Goal: Browse casually

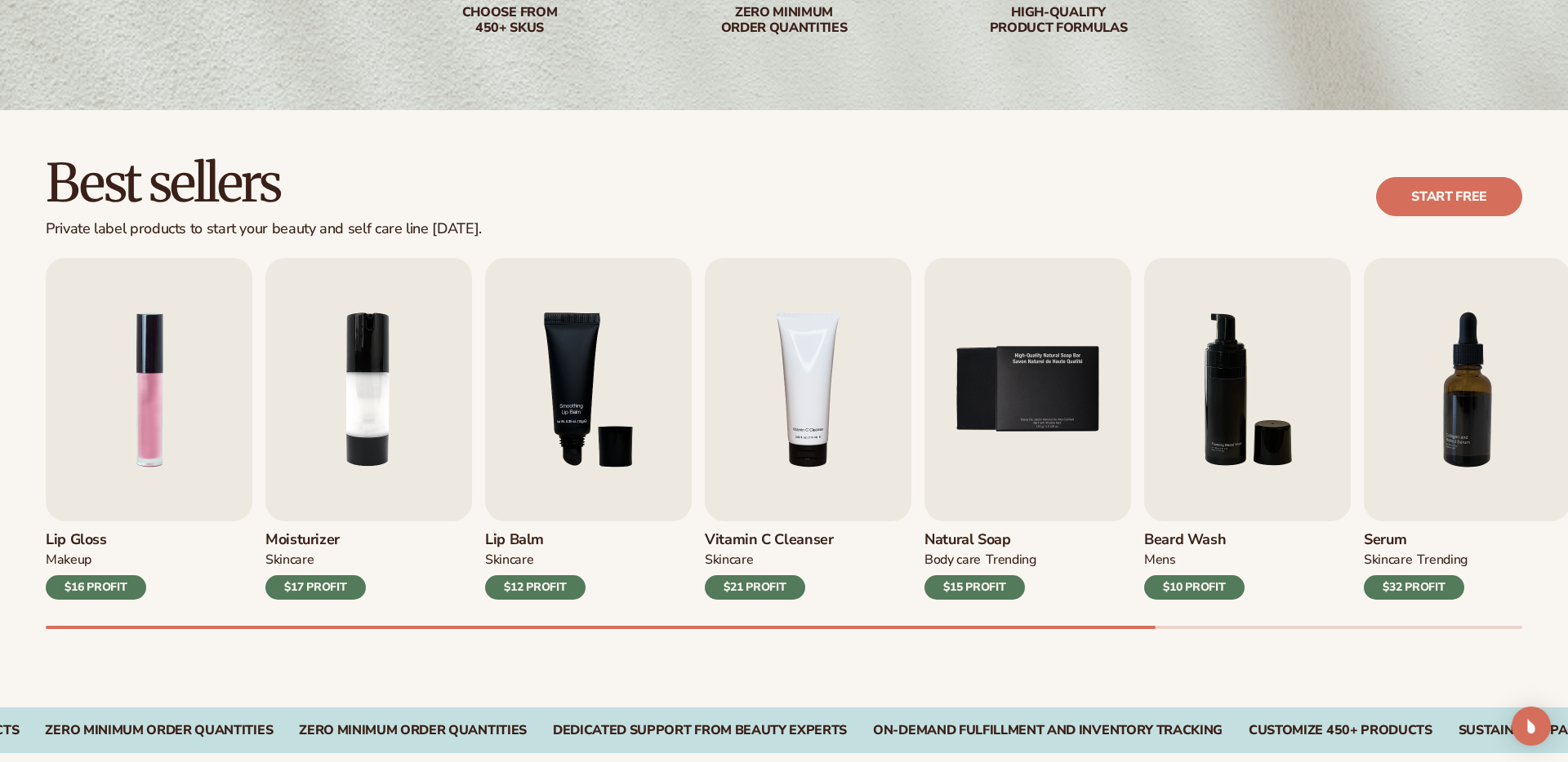
scroll to position [337, 0]
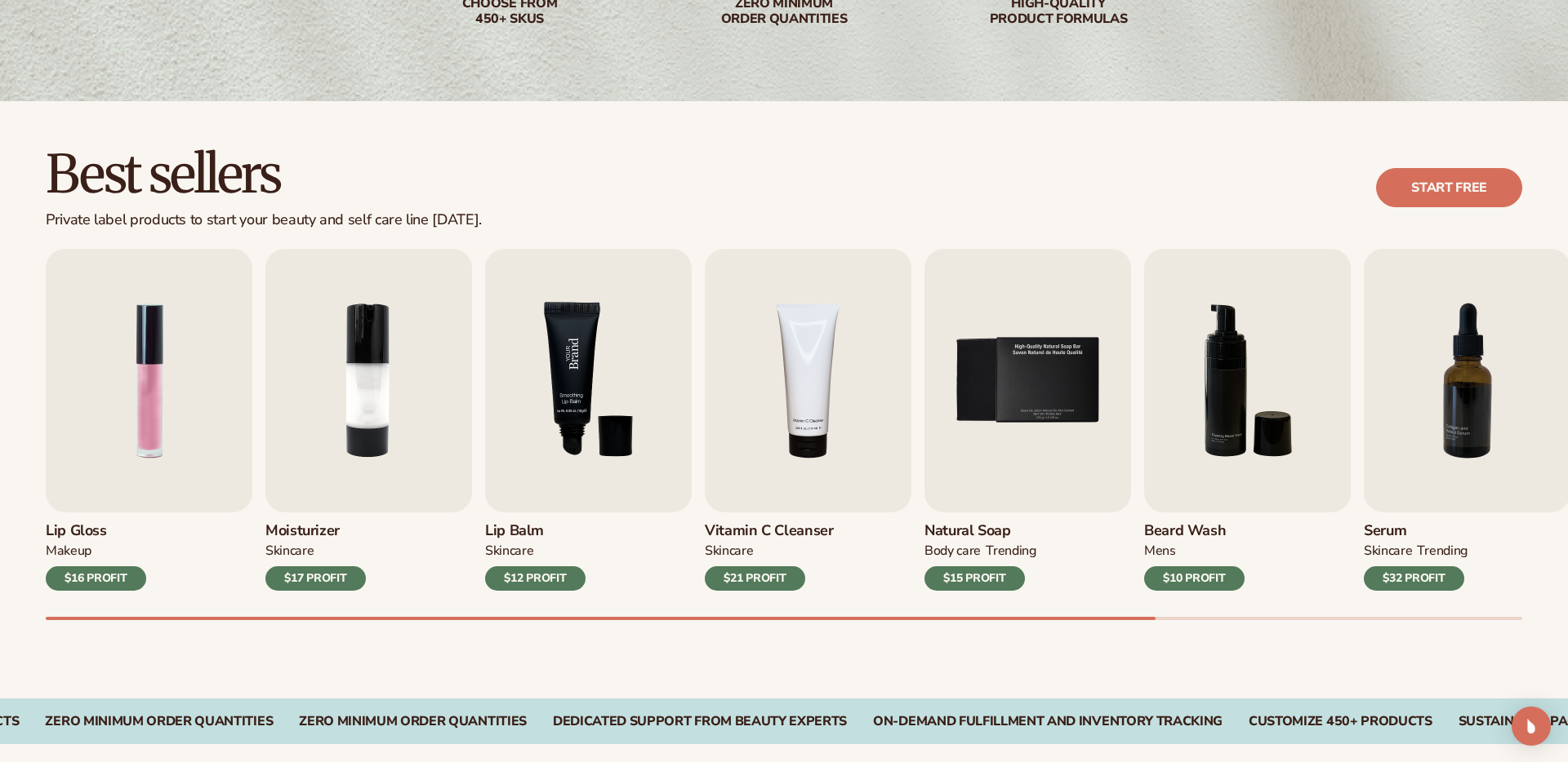
click at [610, 431] on img "3 / 9" at bounding box center [588, 381] width 206 height 264
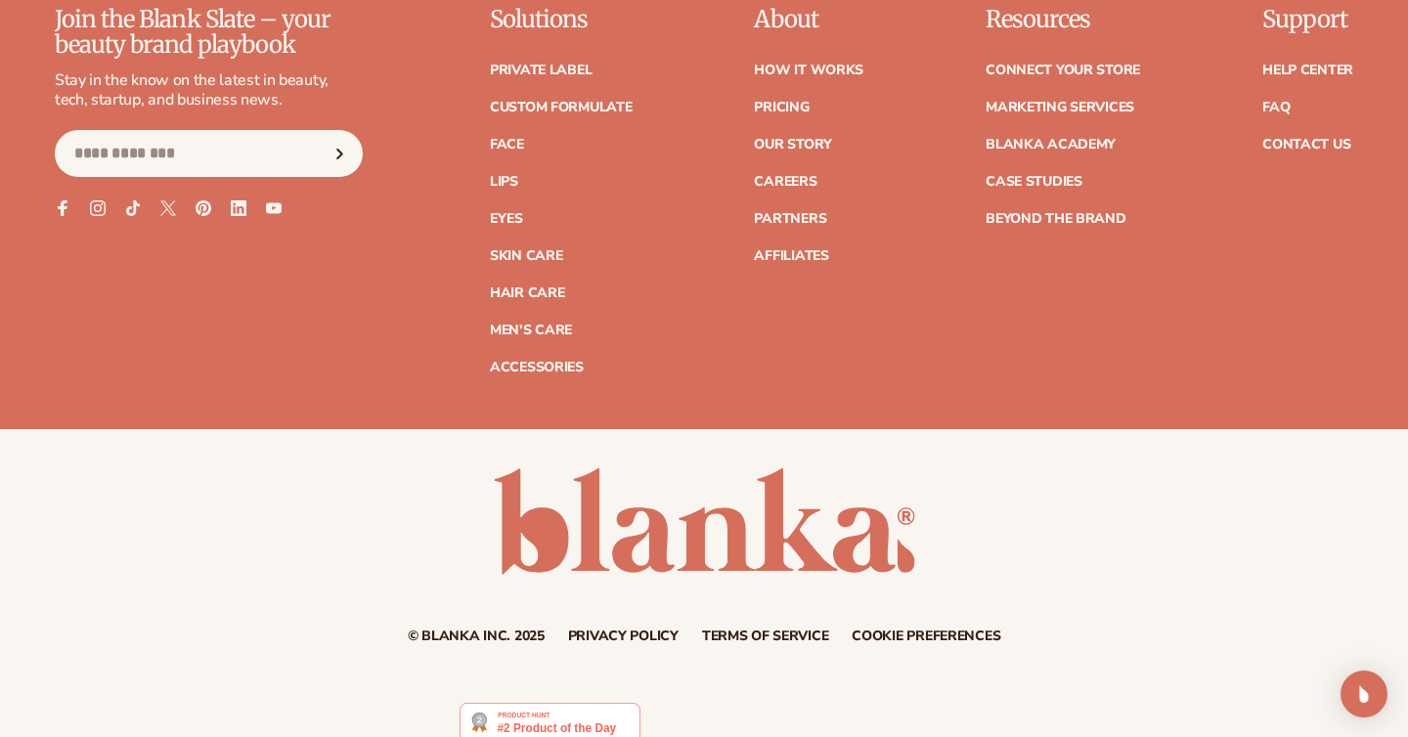
scroll to position [3586, 0]
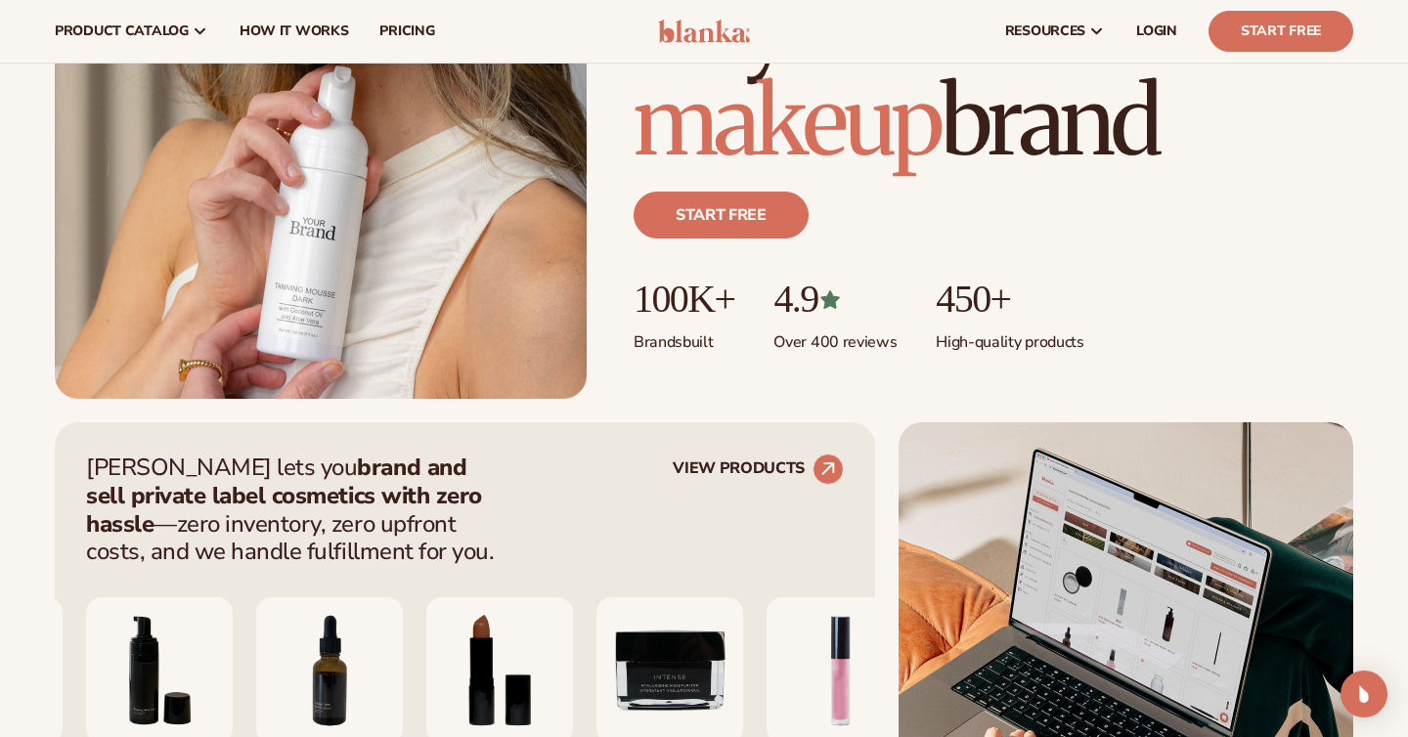
scroll to position [391, 0]
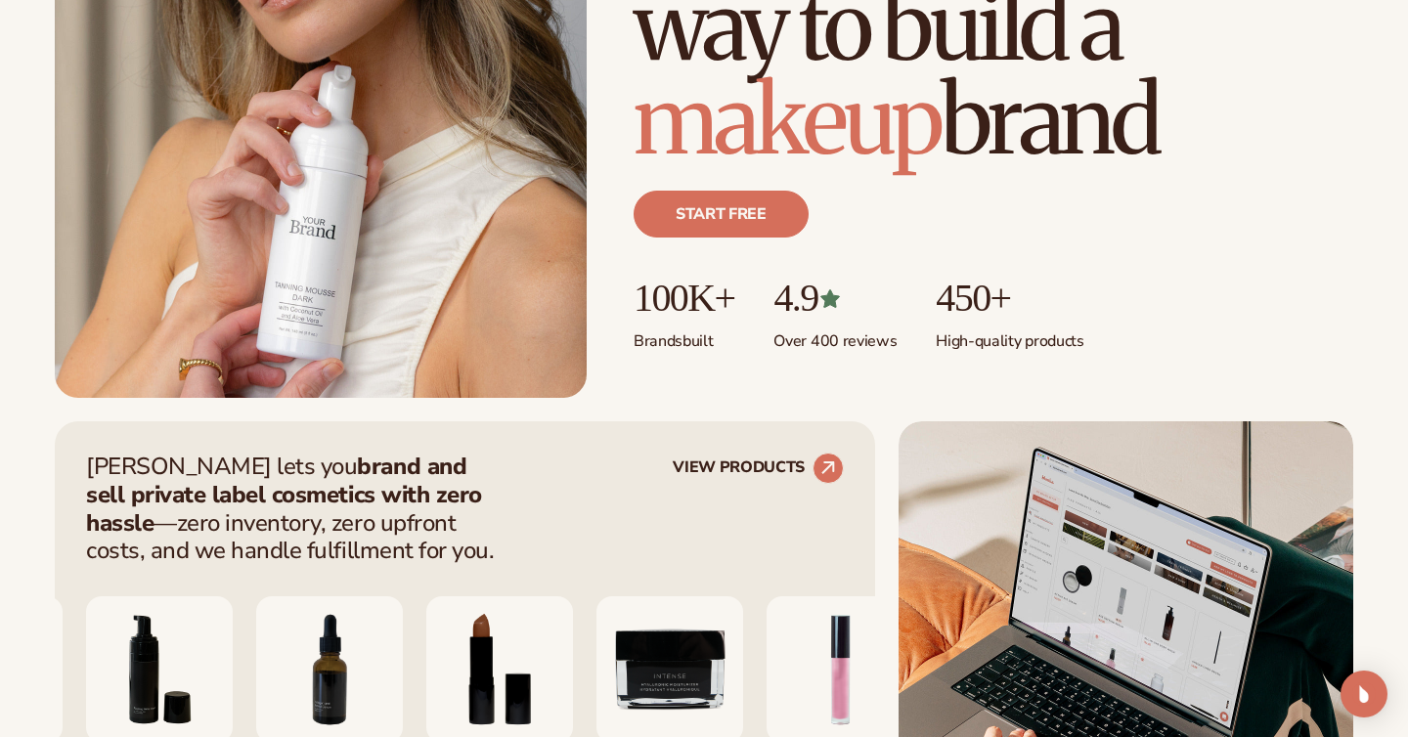
click at [555, 139] on img at bounding box center [321, 62] width 532 height 671
